Goal: Transaction & Acquisition: Purchase product/service

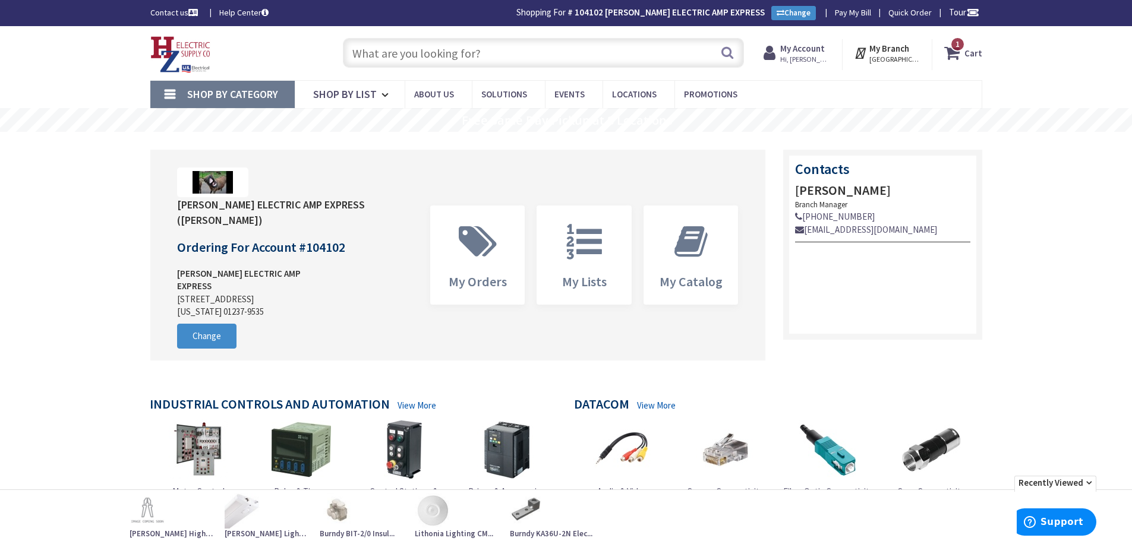
type input "Piper Farm, [STREET_ADDRESS]"
drag, startPoint x: 388, startPoint y: 50, endPoint x: 397, endPoint y: 51, distance: 9.5
click at [390, 50] on input "text" at bounding box center [543, 53] width 401 height 30
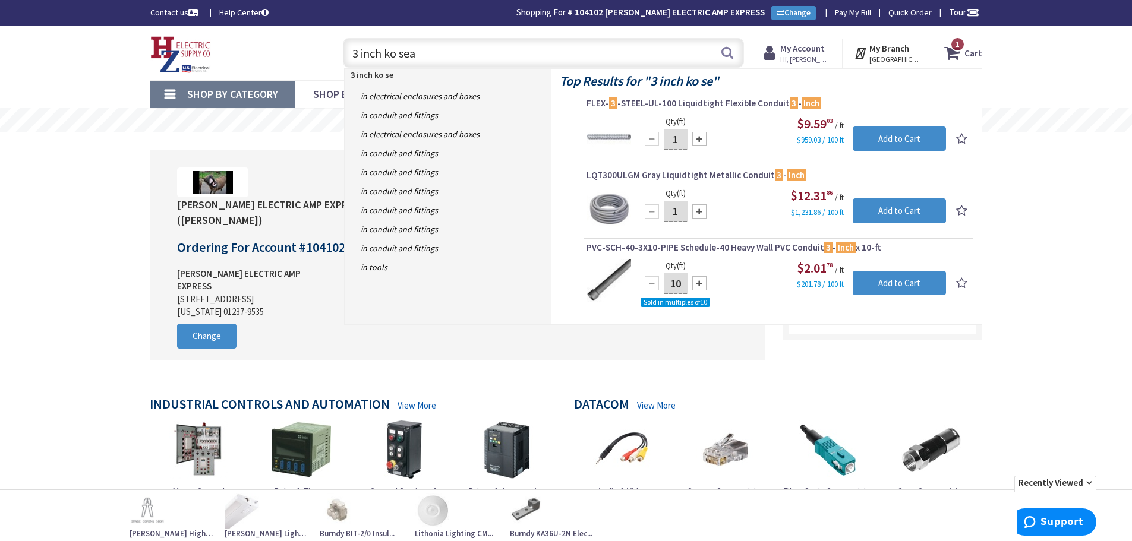
type input "3 inch ko seal"
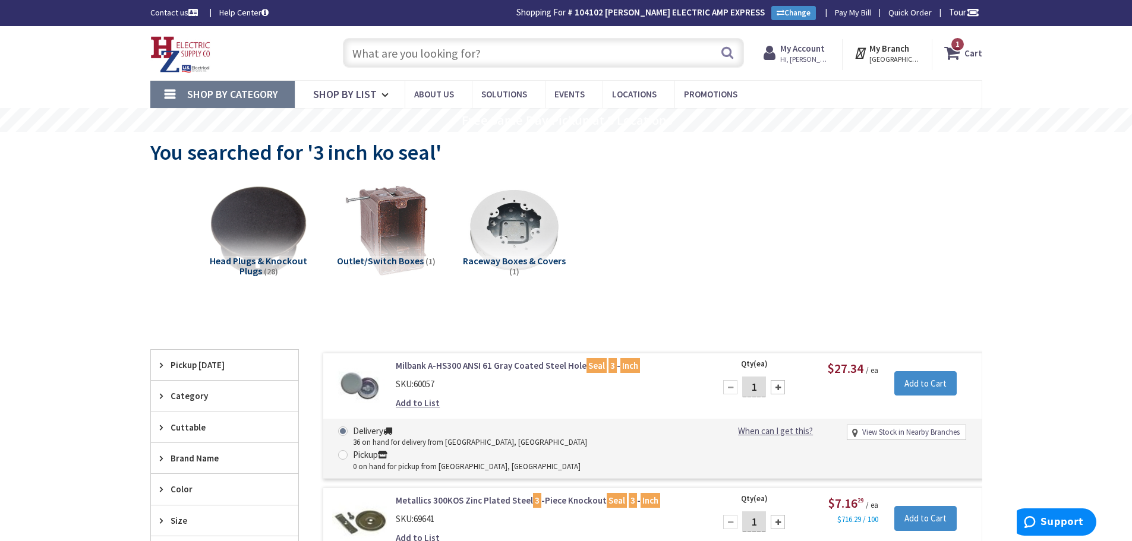
click at [371, 53] on input "text" at bounding box center [543, 53] width 401 height 30
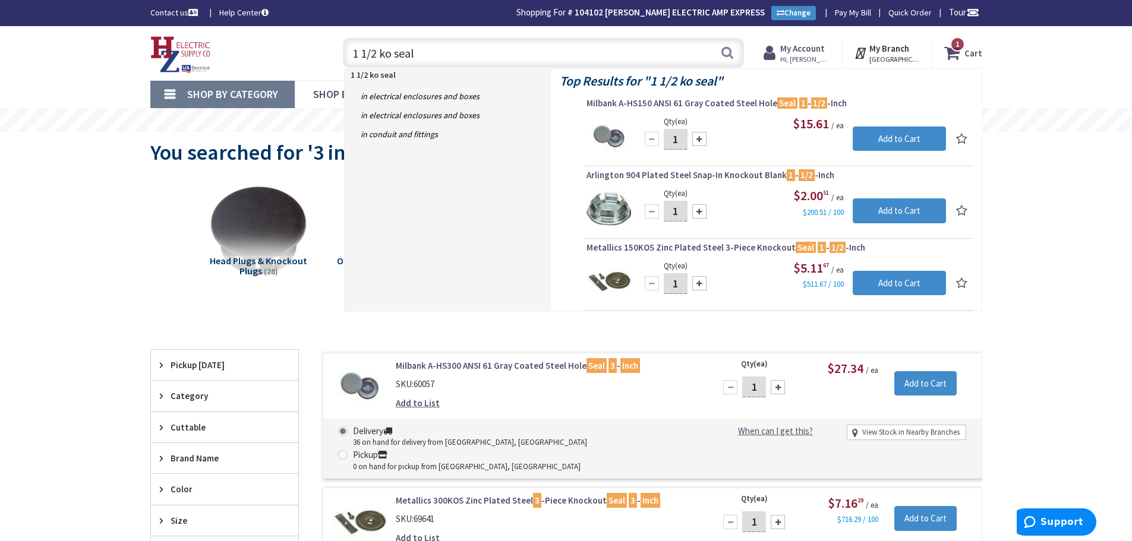
drag, startPoint x: 415, startPoint y: 55, endPoint x: 298, endPoint y: 67, distance: 117.0
click at [265, 67] on div "Toggle Nav 1 1/2 ko seal 1 1/2 ko seal Search 1 1 1 items Cart My Cart 1" at bounding box center [566, 53] width 850 height 40
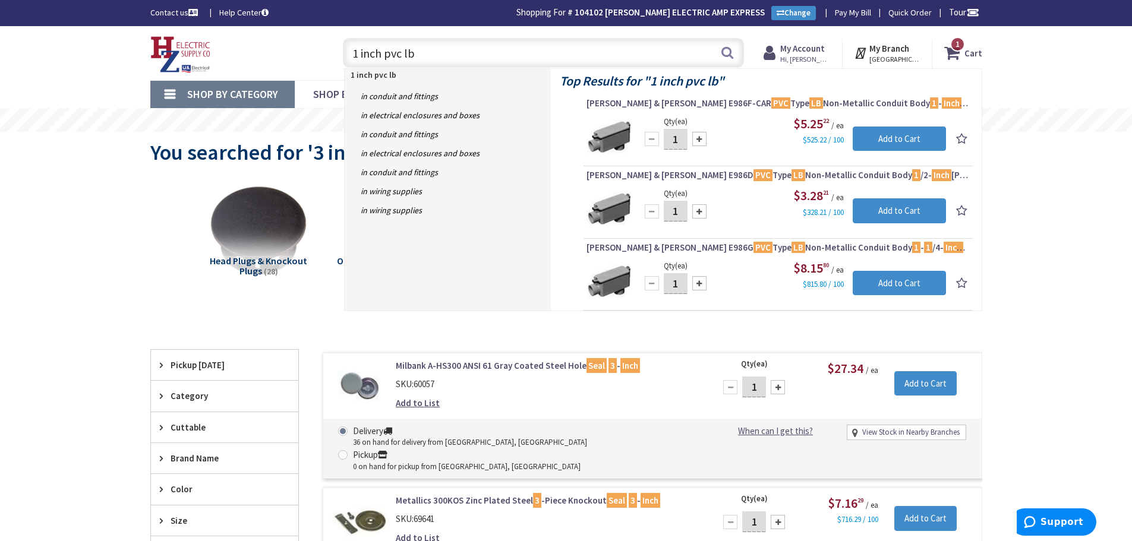
type input "1 inch pvc lb"
